Goal: Information Seeking & Learning: Understand process/instructions

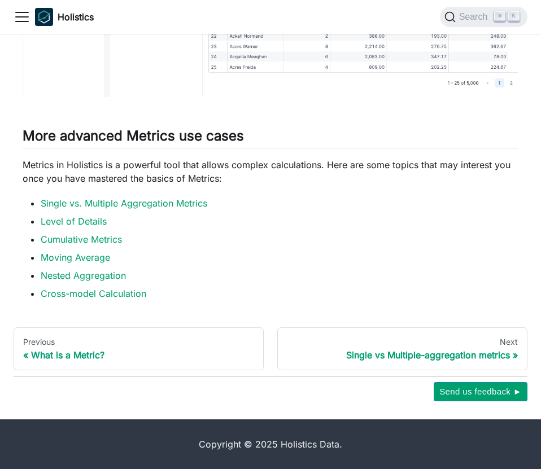
scroll to position [3160, 0]
click at [99, 204] on link "Single vs. Multiple Aggregation Metrics" at bounding box center [124, 203] width 167 height 11
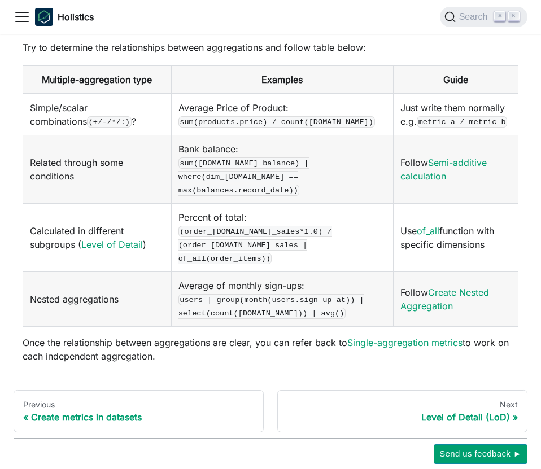
scroll to position [686, 0]
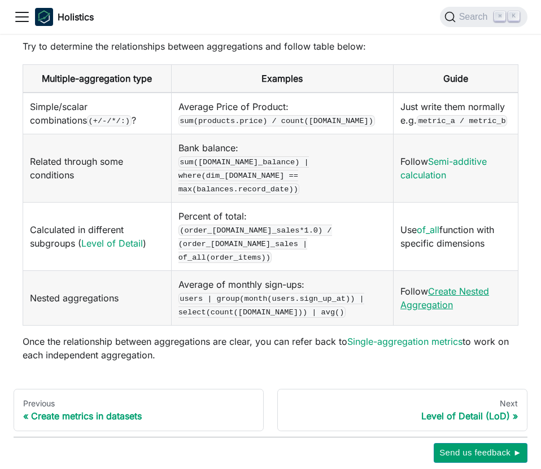
click at [447, 286] on link "Create Nested Aggregation" at bounding box center [444, 298] width 89 height 25
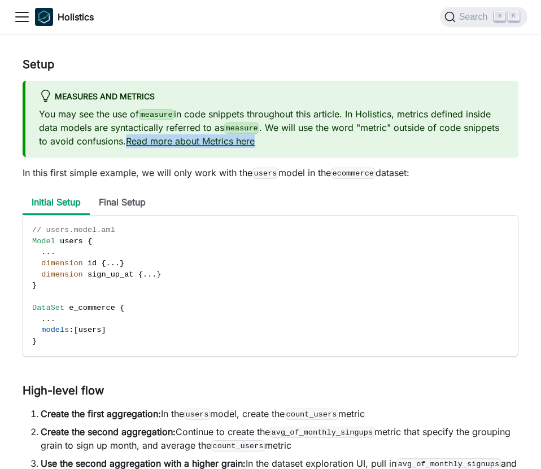
scroll to position [428, 0]
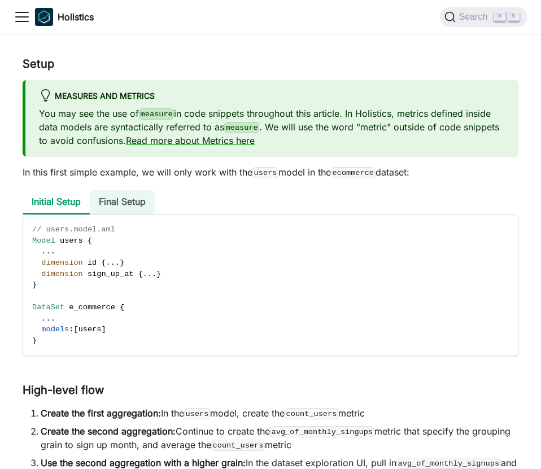
click at [123, 191] on li "Final Setup" at bounding box center [122, 202] width 65 height 24
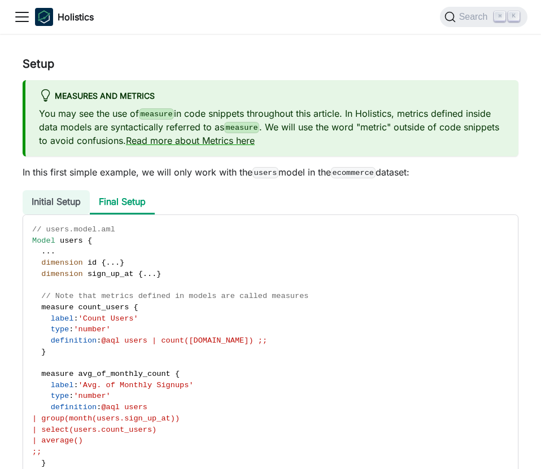
click at [70, 205] on li "Initial Setup" at bounding box center [56, 202] width 67 height 24
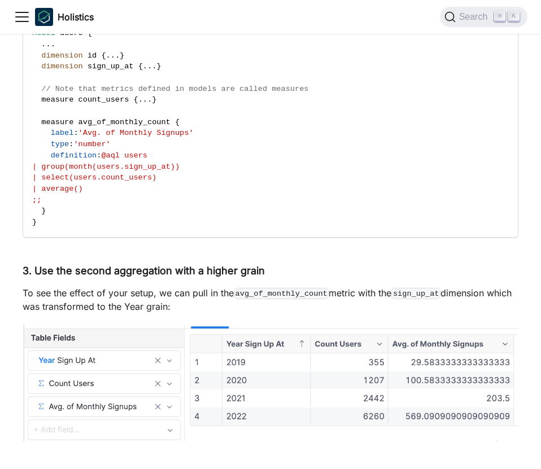
scroll to position [1638, 0]
